Goal: Check status: Check status

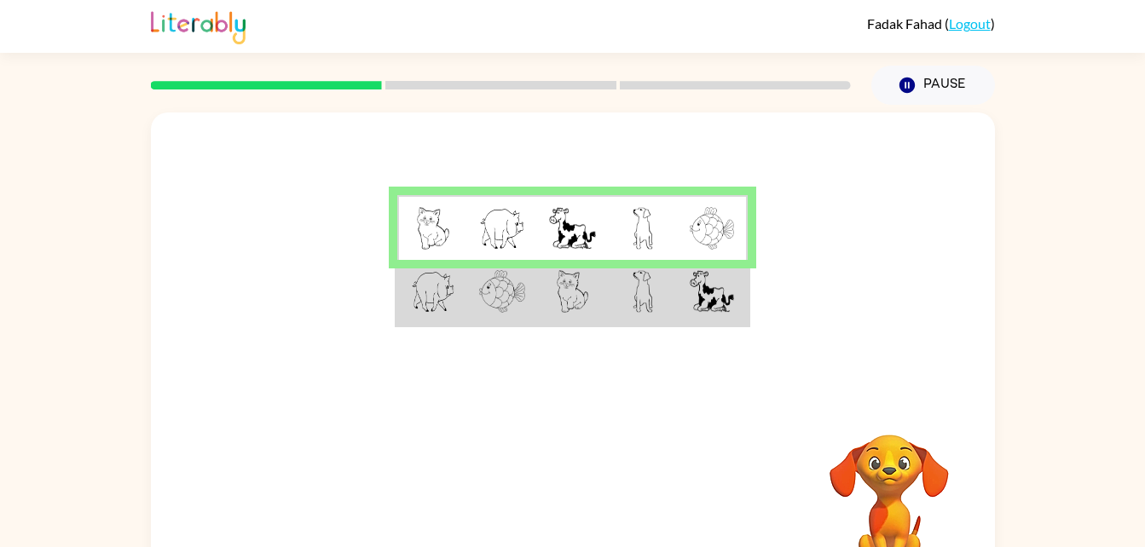
click at [539, 300] on td at bounding box center [572, 293] width 70 height 66
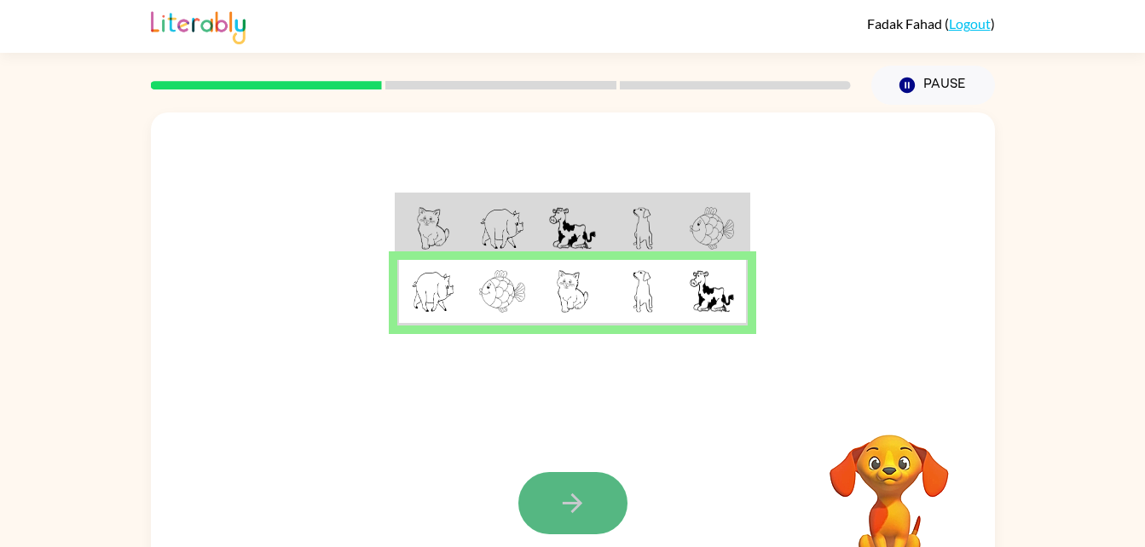
click at [590, 496] on button "button" at bounding box center [572, 503] width 109 height 62
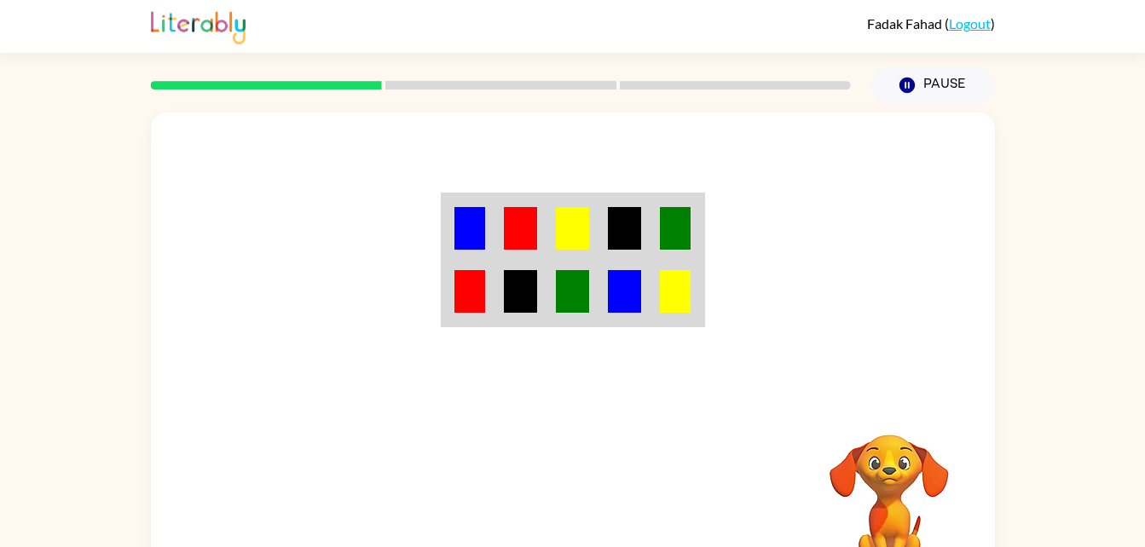
click at [576, 240] on img at bounding box center [572, 228] width 32 height 43
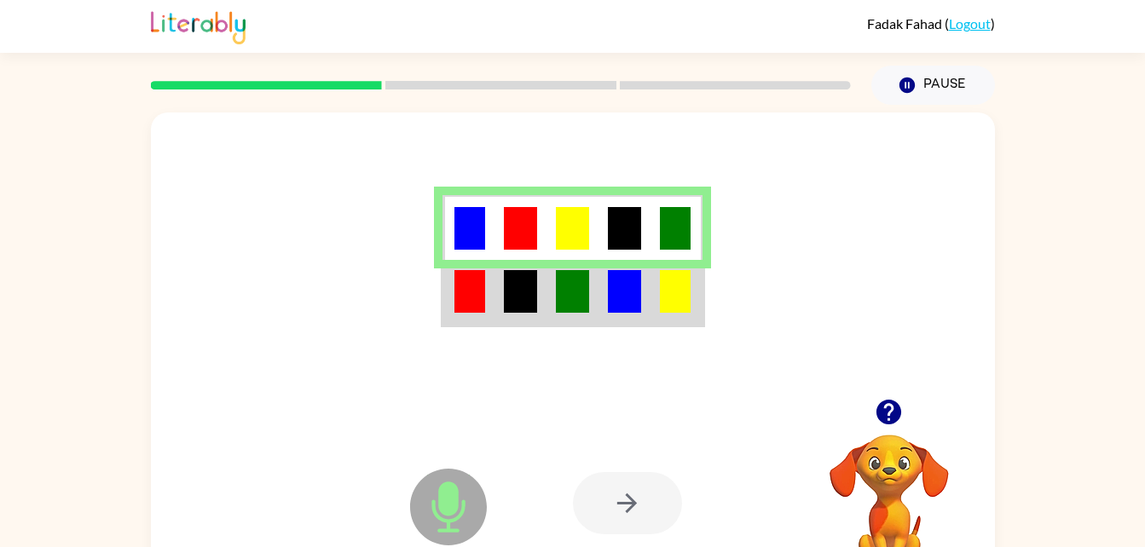
click at [675, 311] on img at bounding box center [675, 291] width 31 height 43
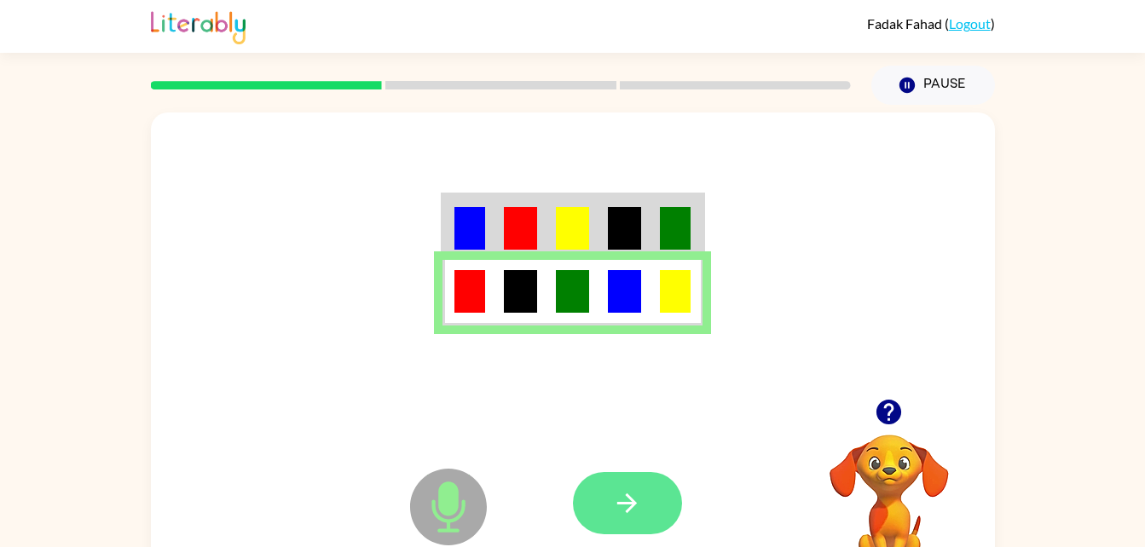
click at [620, 478] on button "button" at bounding box center [627, 503] width 109 height 62
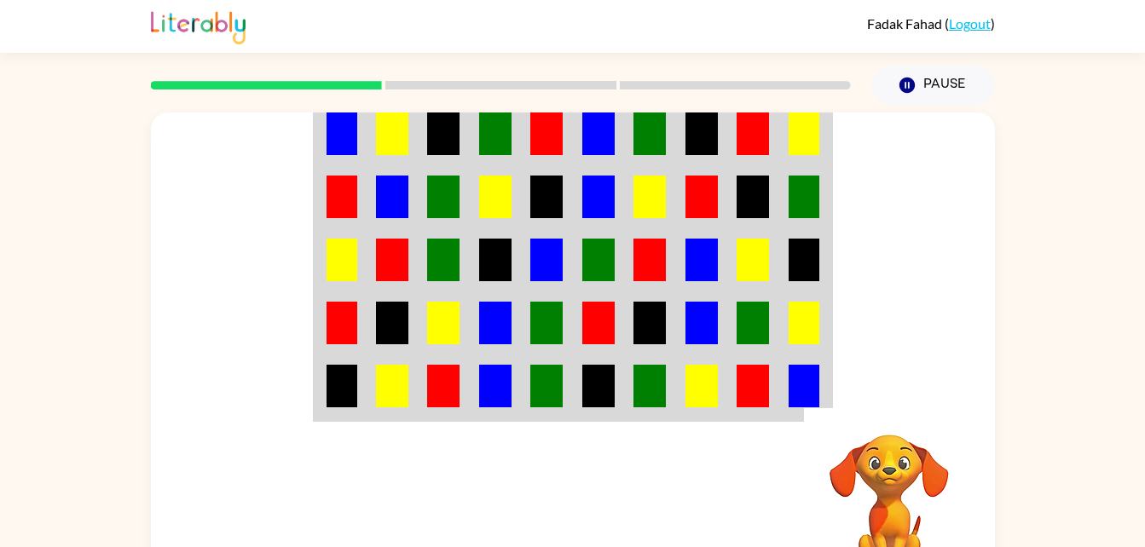
click at [679, 152] on td at bounding box center [702, 134] width 52 height 66
click at [679, 159] on td at bounding box center [702, 134] width 52 height 66
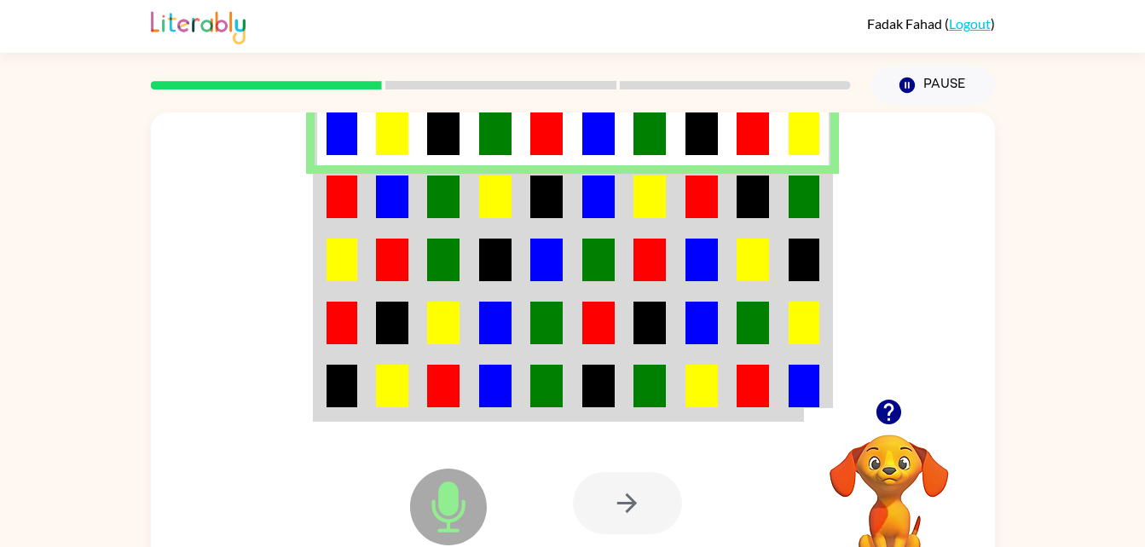
click at [673, 158] on td at bounding box center [650, 134] width 52 height 66
click at [638, 512] on div at bounding box center [627, 503] width 109 height 62
click at [507, 199] on img at bounding box center [495, 197] width 32 height 43
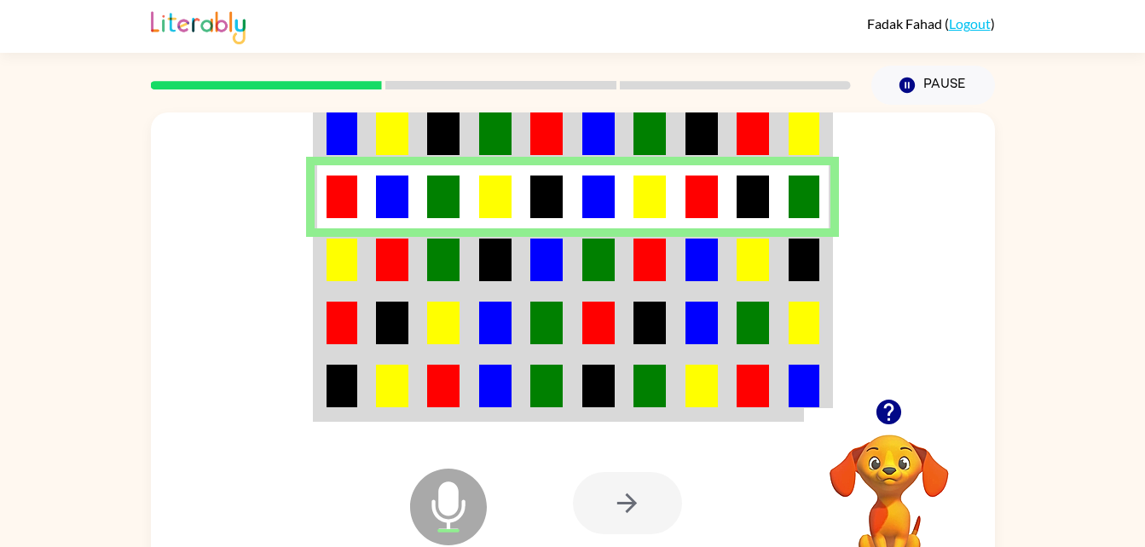
click at [573, 280] on td at bounding box center [599, 259] width 52 height 63
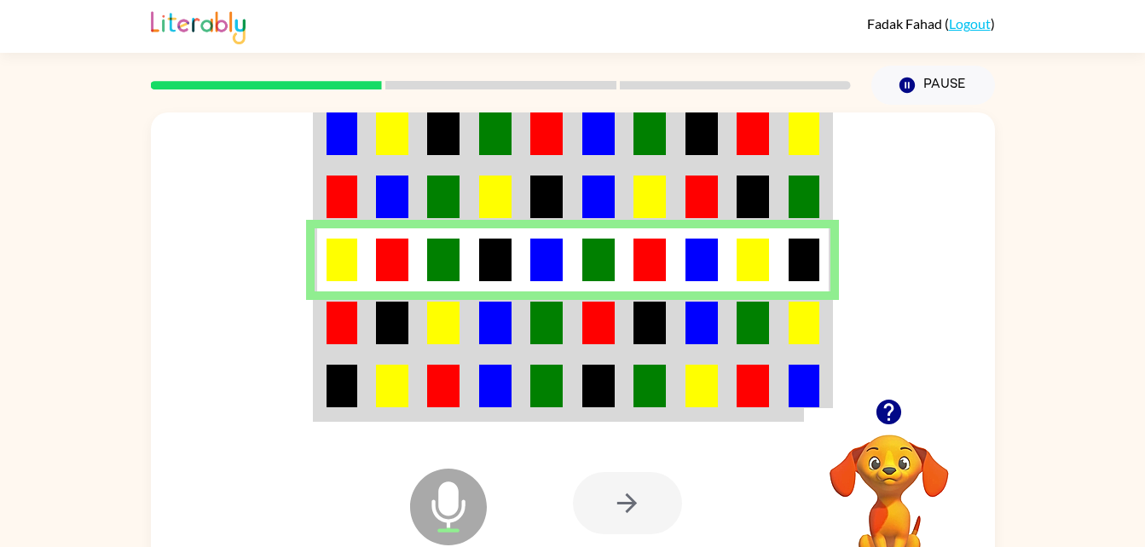
click at [626, 313] on td at bounding box center [650, 323] width 52 height 63
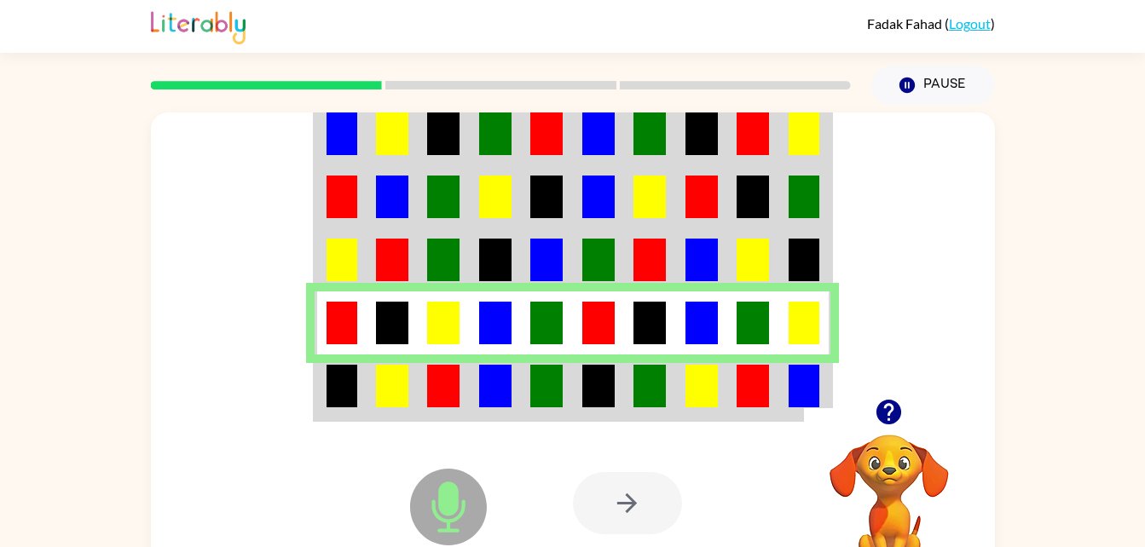
click at [466, 377] on td at bounding box center [444, 388] width 52 height 66
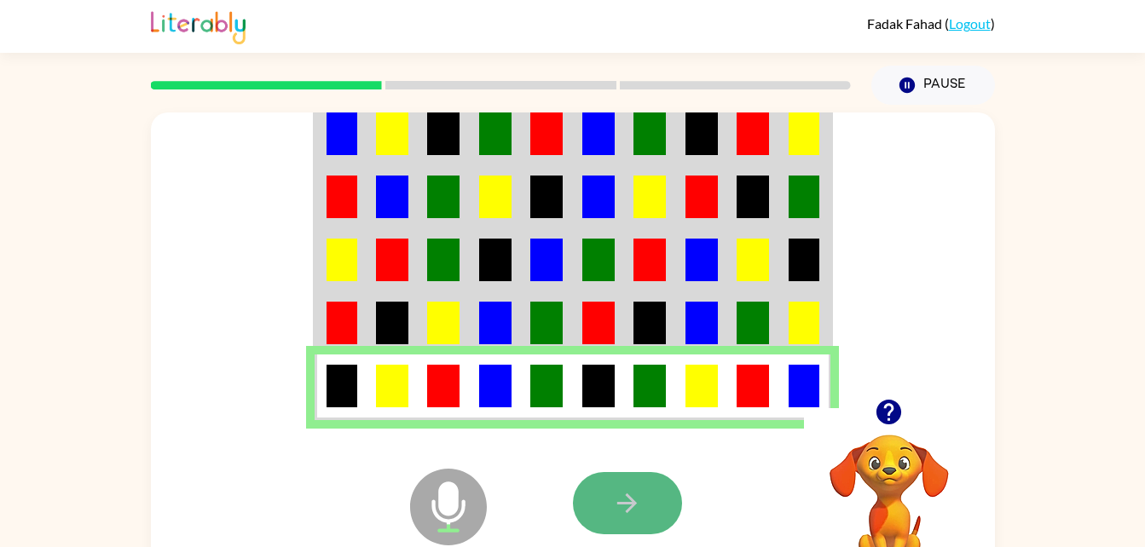
click at [639, 514] on icon "button" at bounding box center [627, 503] width 30 height 30
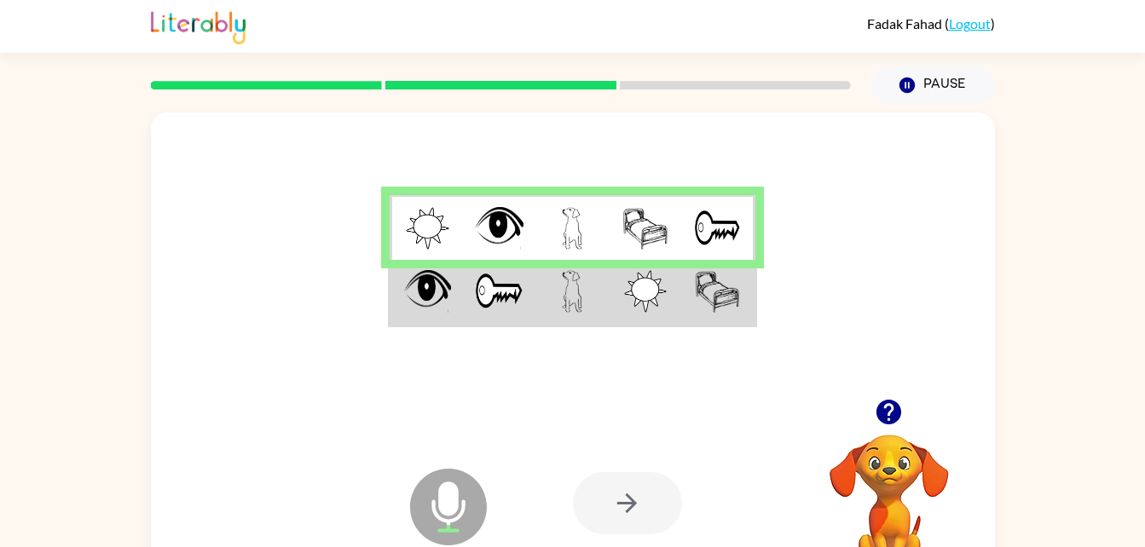
click at [671, 326] on table at bounding box center [572, 260] width 369 height 135
click at [654, 307] on img at bounding box center [645, 291] width 43 height 43
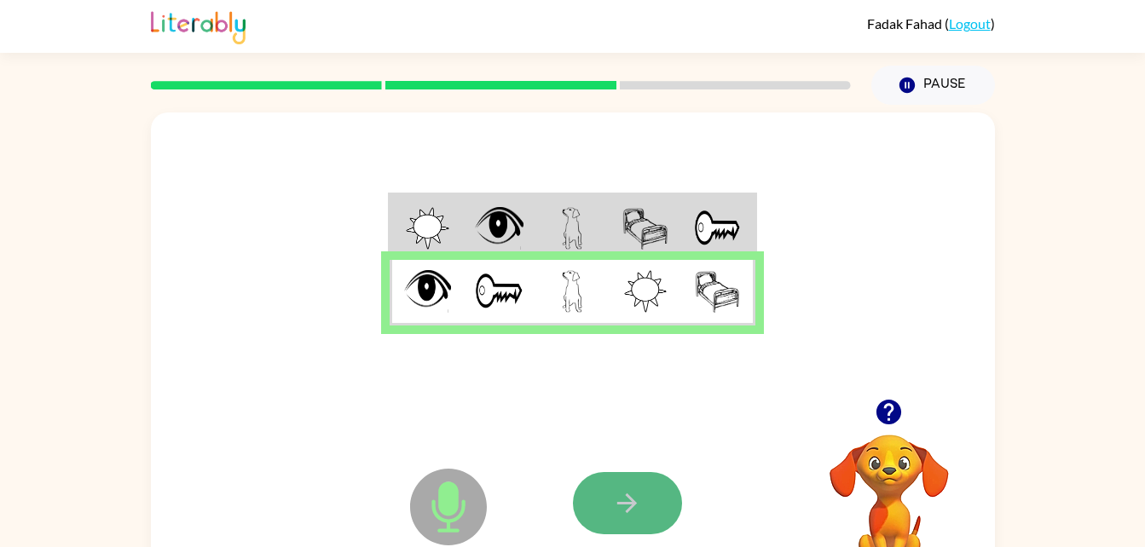
click at [639, 507] on icon "button" at bounding box center [627, 503] width 30 height 30
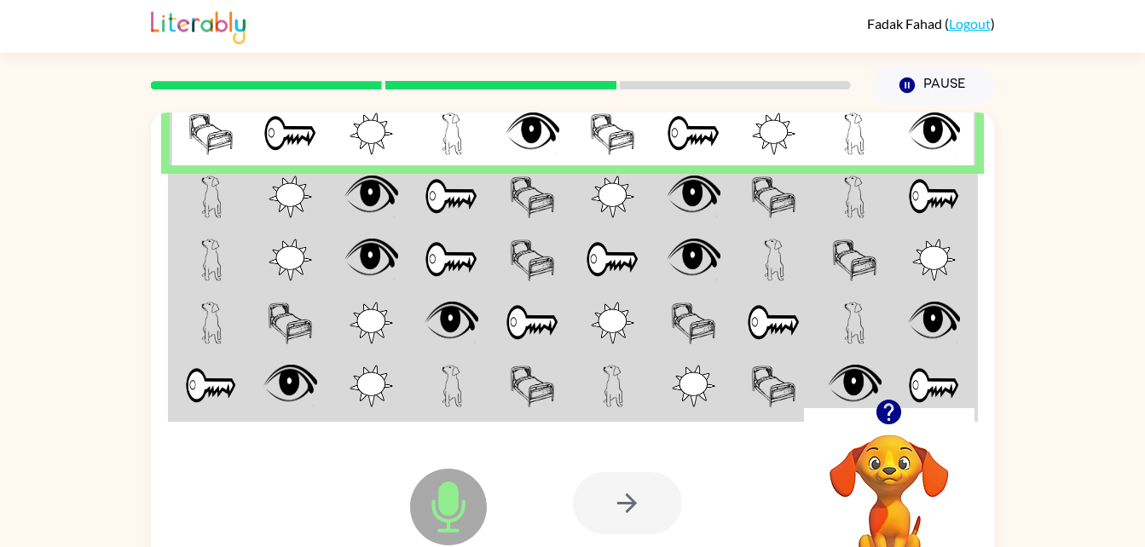
click at [666, 158] on td at bounding box center [693, 134] width 81 height 66
click at [486, 223] on td at bounding box center [452, 196] width 81 height 63
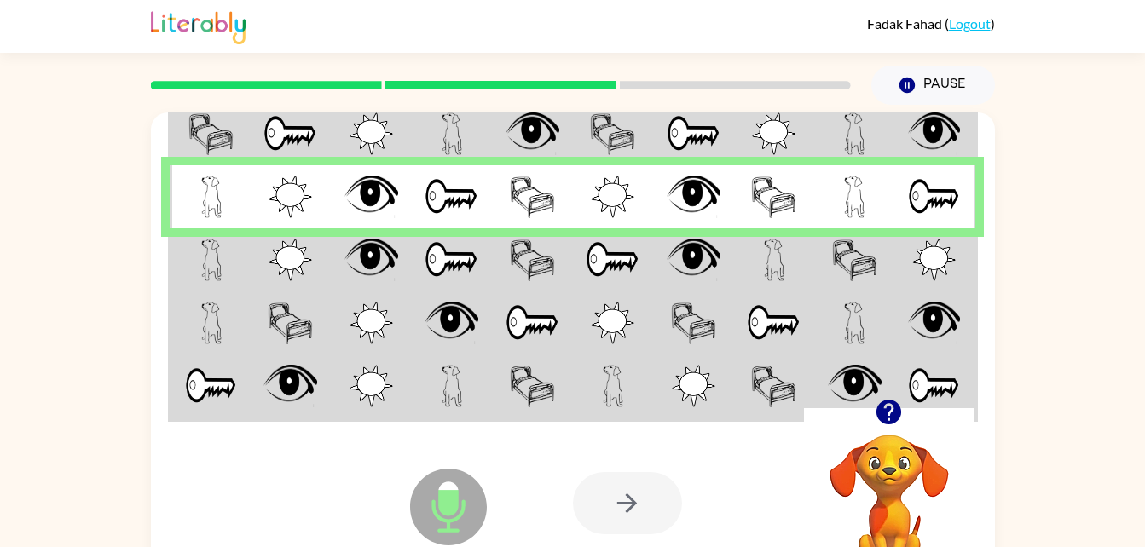
click at [448, 275] on img at bounding box center [451, 260] width 54 height 43
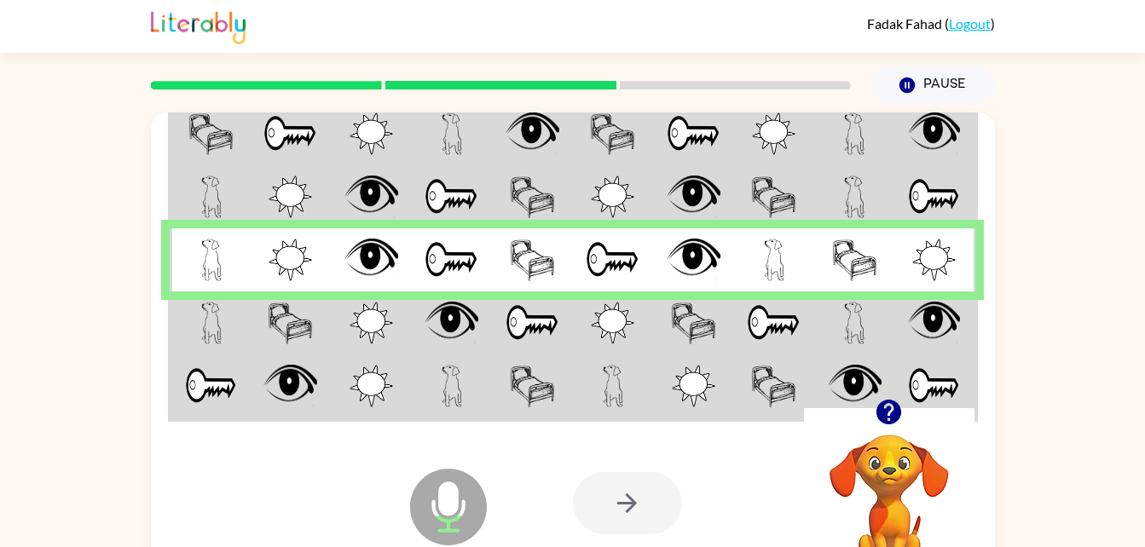
click at [309, 337] on img at bounding box center [290, 323] width 45 height 43
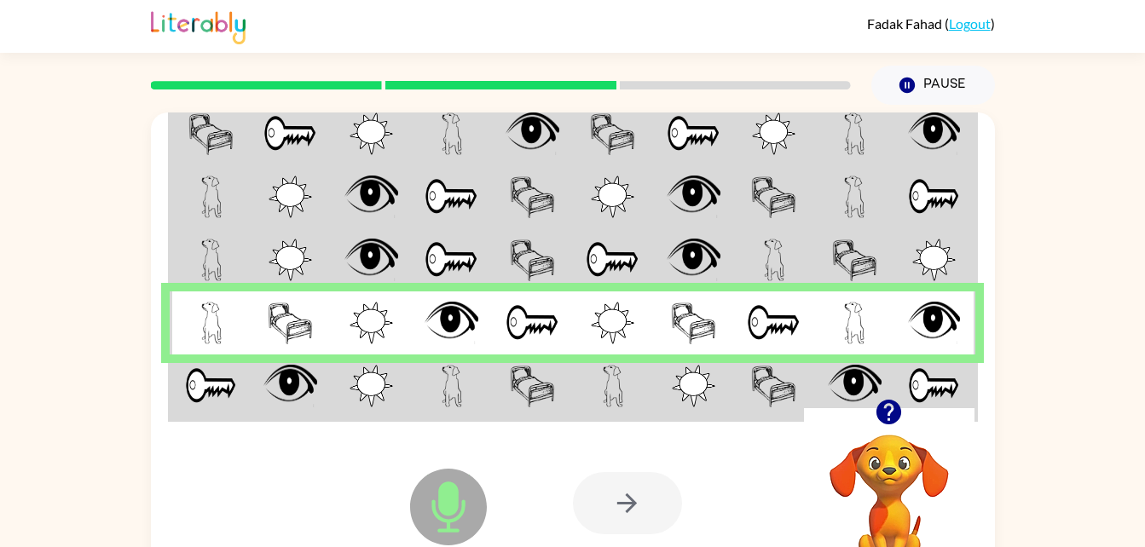
click at [498, 408] on div "Microphone The Microphone is here when it is your turn to talk Your browser mus…" at bounding box center [573, 503] width 844 height 192
click at [323, 408] on div "Microphone The Microphone is here when it is your turn to talk" at bounding box center [406, 463] width 170 height 113
click at [374, 395] on img at bounding box center [370, 386] width 43 height 43
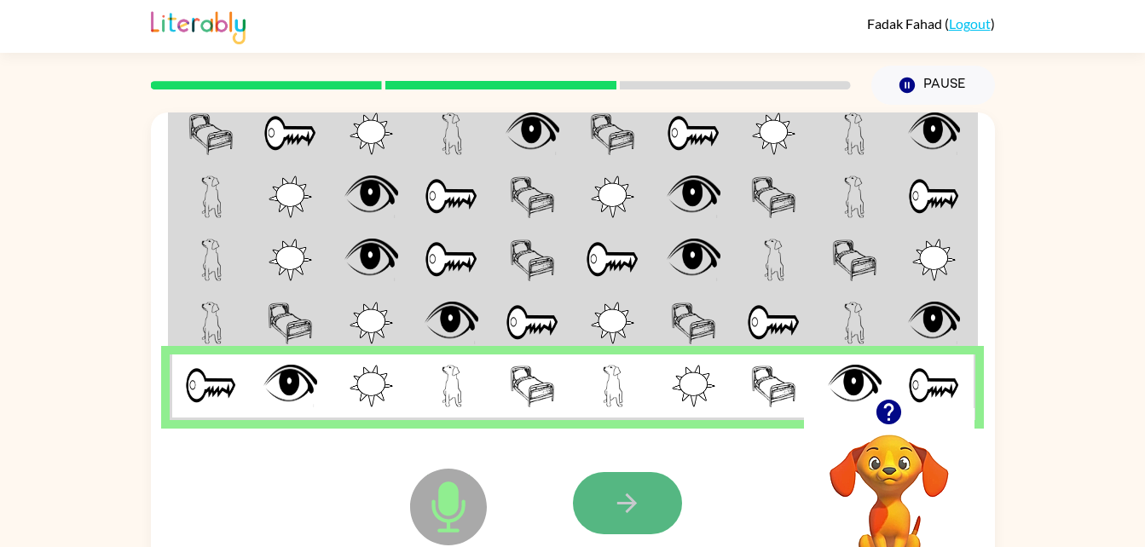
click at [621, 488] on icon "button" at bounding box center [627, 503] width 30 height 30
